Goal: Task Accomplishment & Management: Use online tool/utility

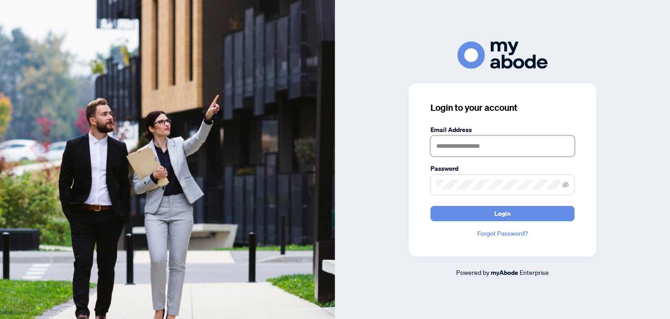
click at [454, 148] on input "text" at bounding box center [502, 146] width 144 height 21
type input "**********"
click at [430, 206] on button "Login" at bounding box center [502, 213] width 144 height 15
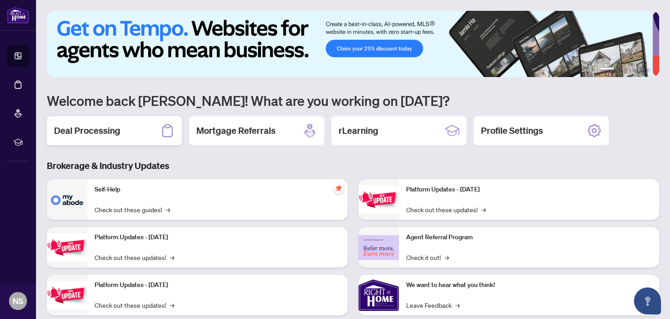
click at [100, 124] on h2 "Deal Processing" at bounding box center [87, 130] width 66 height 13
